Goal: Information Seeking & Learning: Understand process/instructions

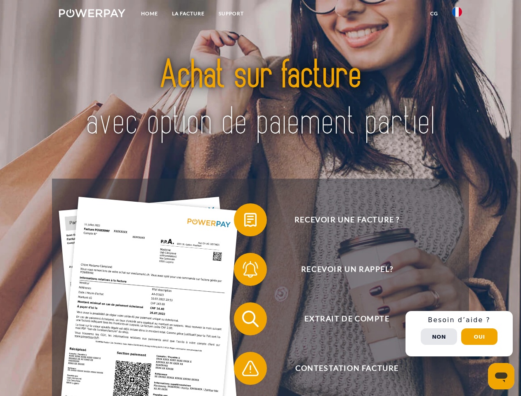
click at [92, 14] on img at bounding box center [92, 13] width 66 height 8
click at [457, 14] on img at bounding box center [457, 12] width 10 height 10
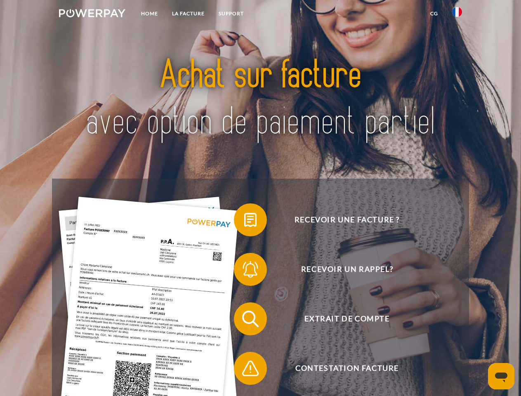
click at [434, 14] on link "CG" at bounding box center [434, 13] width 22 height 15
click at [244, 222] on span at bounding box center [237, 219] width 41 height 41
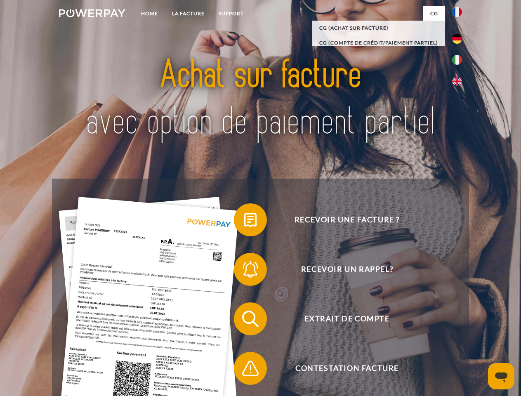
click at [244, 271] on span at bounding box center [237, 269] width 41 height 41
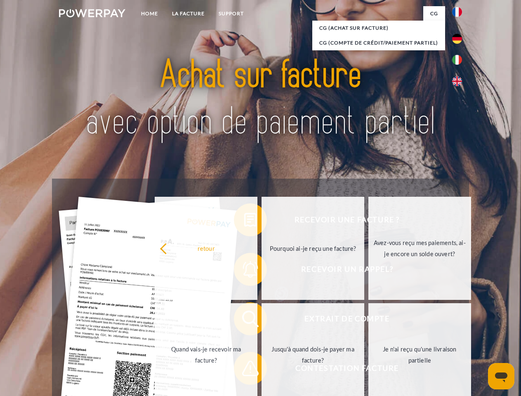
click at [262, 321] on link "Jusqu'à quand dois-je payer ma facture?" at bounding box center [313, 354] width 103 height 103
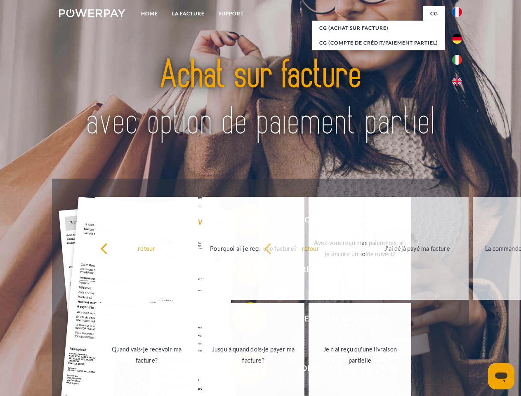
click at [244, 370] on span at bounding box center [237, 368] width 41 height 41
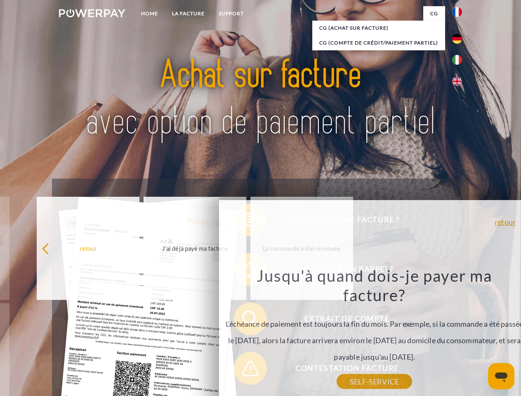
click at [459, 334] on div "Recevoir une facture ? Recevoir un rappel? Extrait de compte retour" at bounding box center [260, 344] width 417 height 330
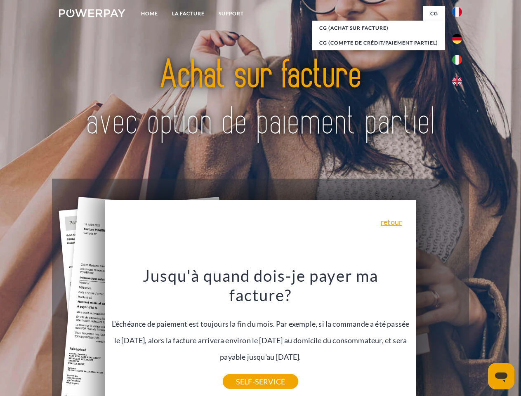
click at [439, 335] on span "Extrait de compte" at bounding box center [347, 318] width 202 height 33
click at [479, 337] on header "Home LA FACTURE Support" at bounding box center [260, 285] width 521 height 570
